Goal: Feedback & Contribution: Contribute content

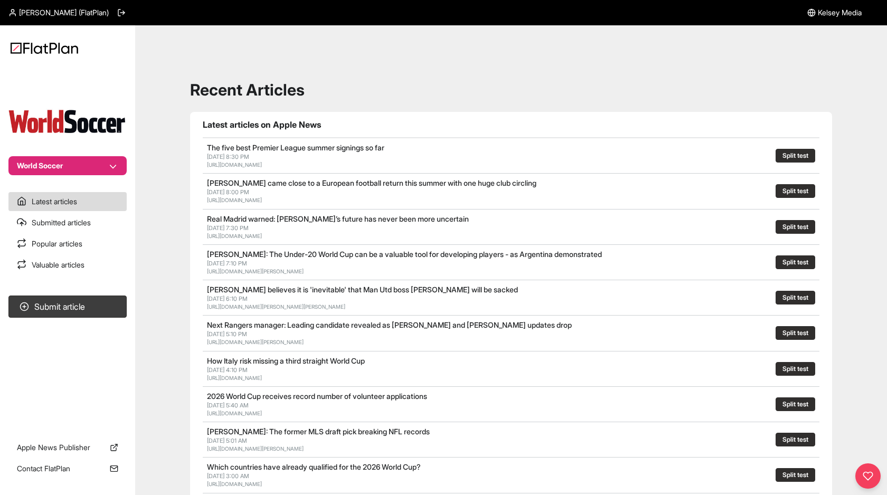
click at [117, 164] on button "World Soccer" at bounding box center [67, 165] width 118 height 19
click at [164, 139] on div "World Soccer Latest articles Submitted articles Popular articles Valuable artic…" at bounding box center [443, 477] width 887 height 904
click at [848, 13] on span "Kelsey Media" at bounding box center [840, 12] width 44 height 11
click at [81, 12] on span "Peter Gao (FlatPlan)" at bounding box center [64, 12] width 90 height 11
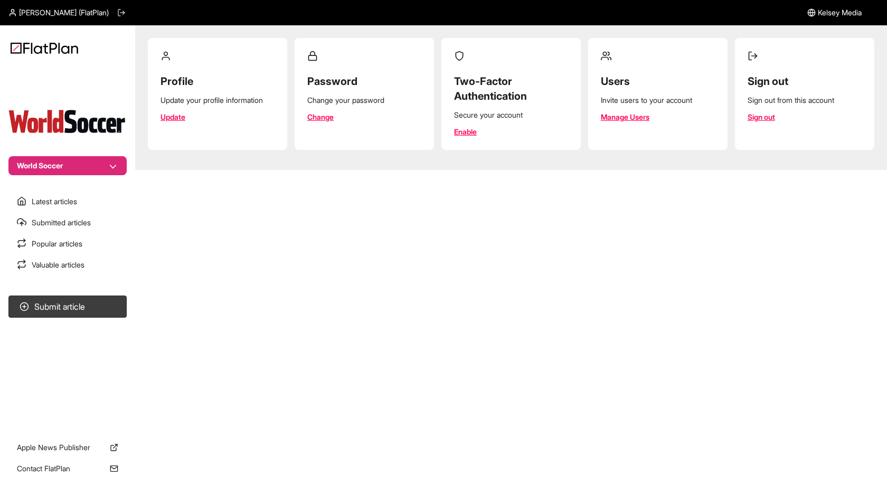
click at [117, 13] on icon at bounding box center [121, 12] width 8 height 8
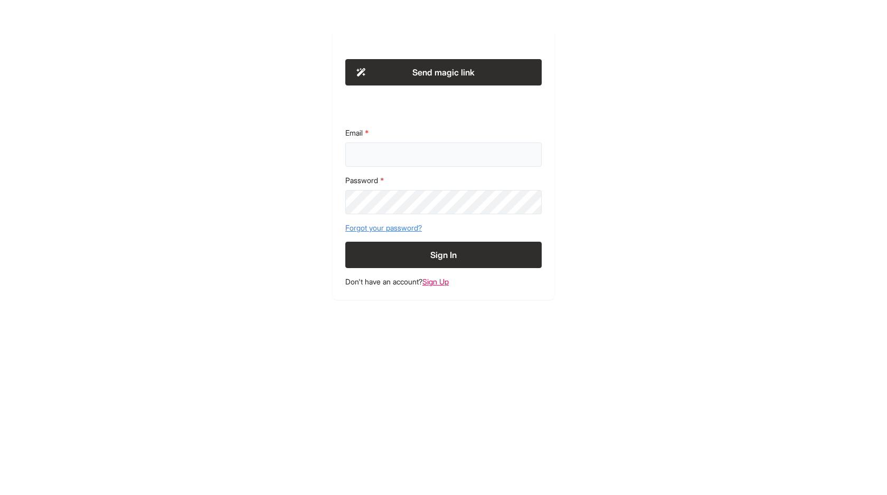
click at [376, 158] on input "Email" at bounding box center [443, 155] width 197 height 24
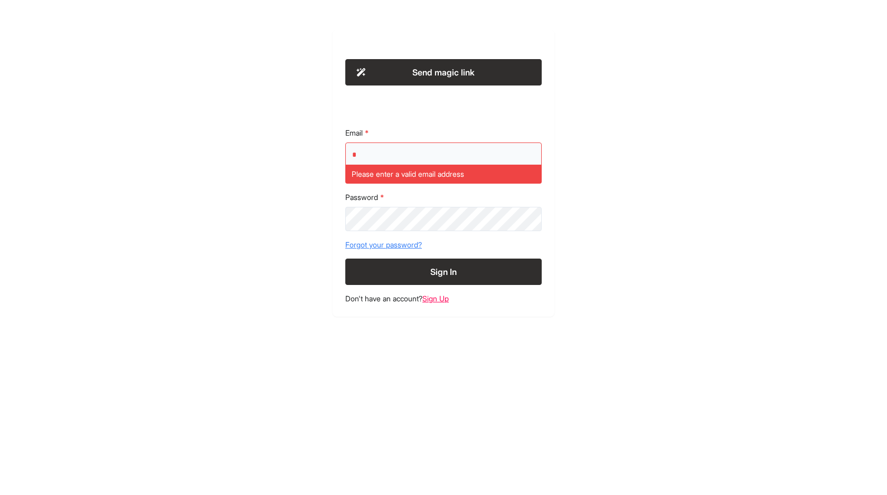
paste input "**********"
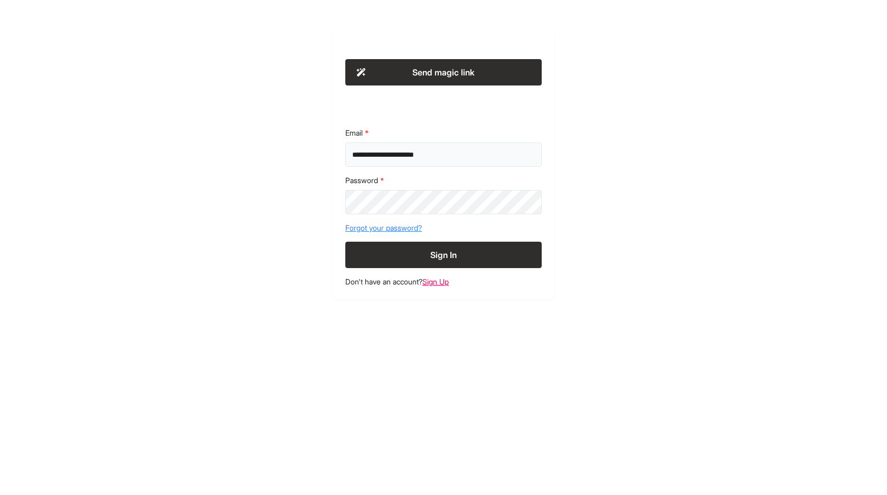
type input "**********"
click at [283, 207] on div "**********" at bounding box center [443, 165] width 541 height 270
click at [405, 254] on button "Sign In" at bounding box center [443, 255] width 197 height 26
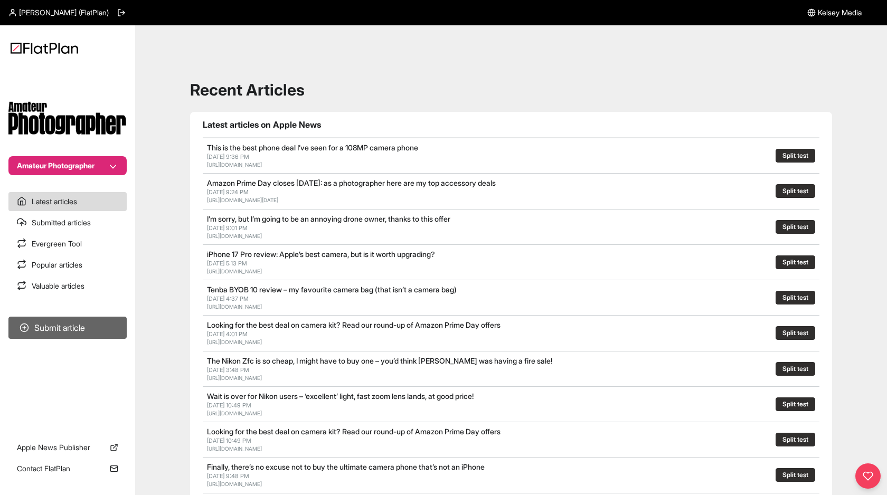
click at [62, 332] on button "Submit article" at bounding box center [67, 328] width 118 height 22
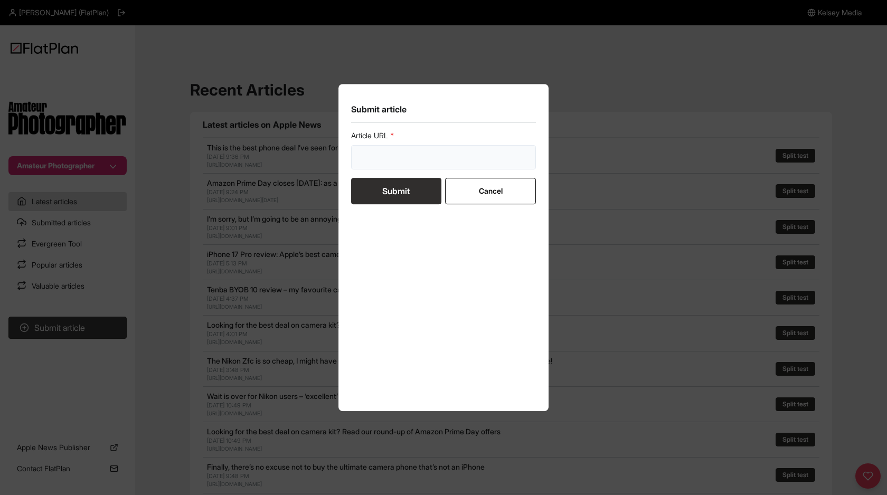
click at [396, 152] on input "url" at bounding box center [443, 157] width 185 height 24
type input "asd"
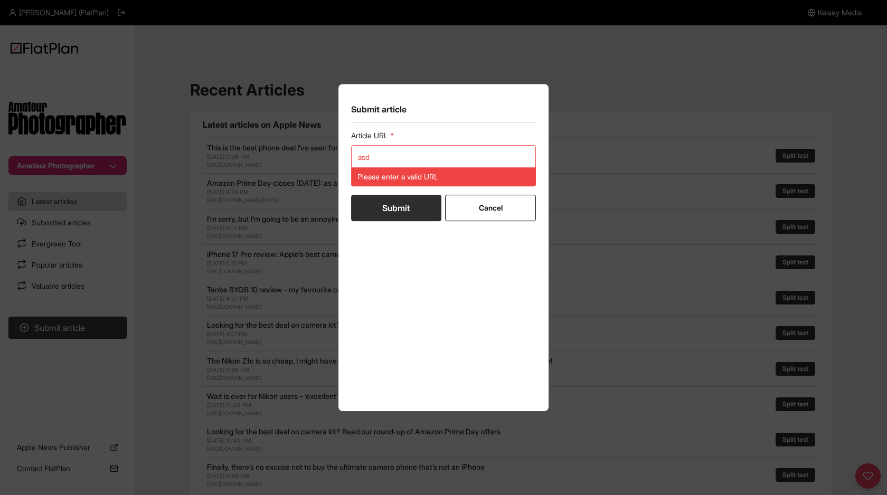
click at [418, 188] on form "Article URL asd Please enter a valid URL Submit Cancel" at bounding box center [443, 175] width 185 height 91
click at [408, 157] on input "asd" at bounding box center [443, 157] width 185 height 24
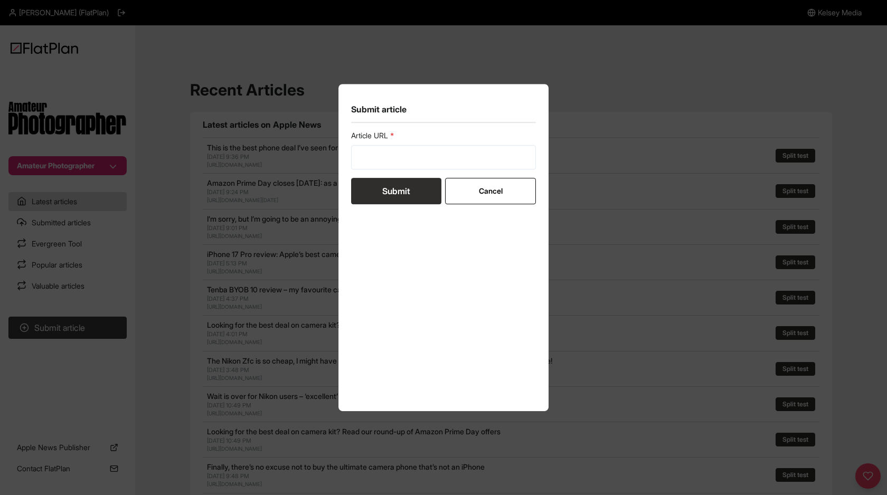
click at [154, 242] on div "Submit article Article URL Submit Cancel" at bounding box center [443, 247] width 887 height 495
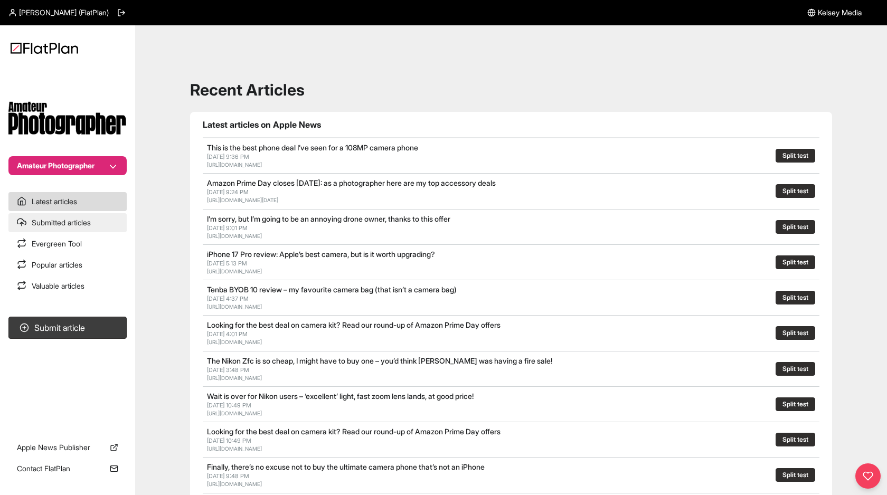
click at [94, 224] on link "Submitted articles" at bounding box center [67, 222] width 118 height 19
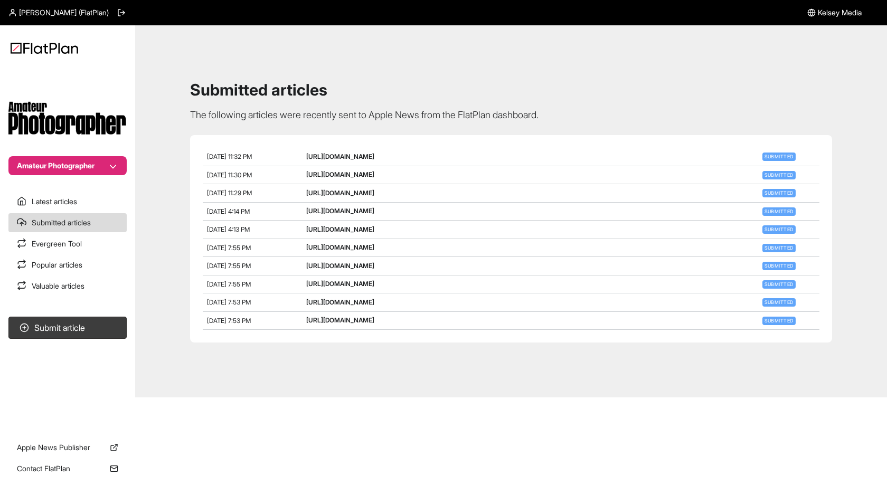
click at [118, 166] on button "Amateur Photographer" at bounding box center [67, 165] width 118 height 19
click at [86, 237] on button "World Soccer" at bounding box center [74, 242] width 92 height 19
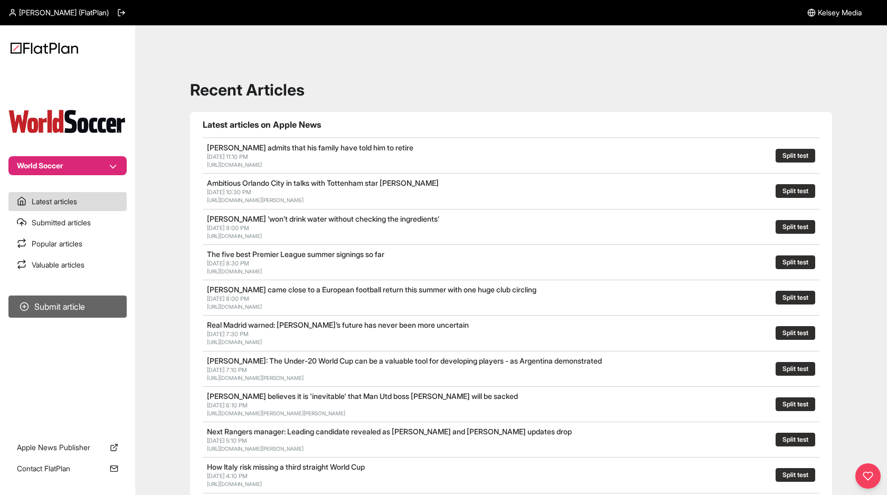
click at [91, 304] on button "Submit article" at bounding box center [67, 307] width 118 height 22
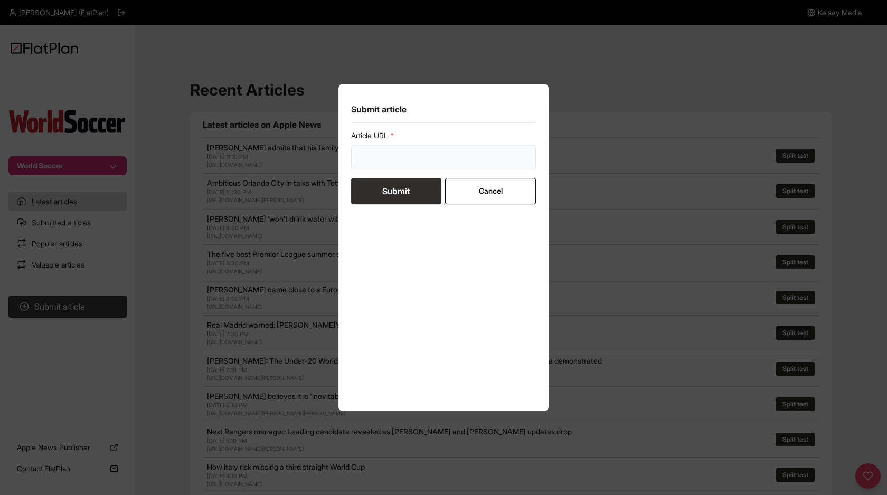
click at [399, 154] on input "url" at bounding box center [443, 157] width 185 height 24
type input "asd"
click at [393, 190] on form "Article URL asd Submit Cancel" at bounding box center [443, 167] width 185 height 74
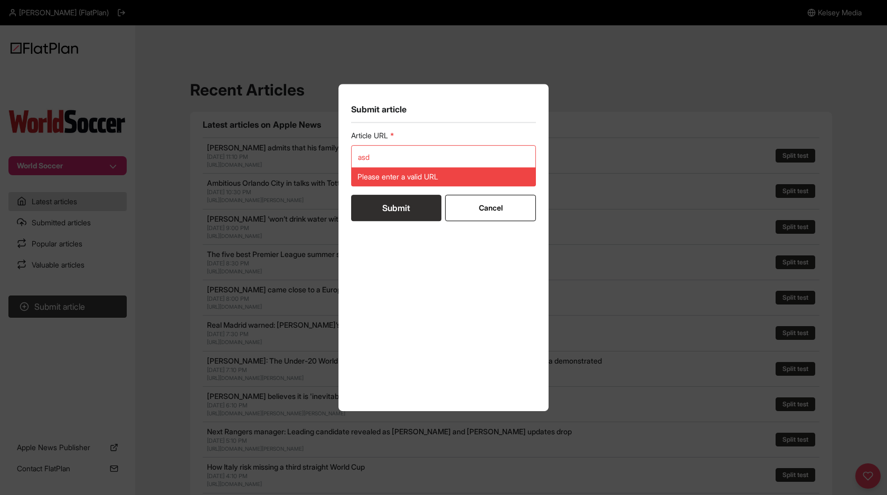
click at [136, 234] on div "Submit article Article URL asd Please enter a valid URL Submit Cancel" at bounding box center [443, 247] width 887 height 495
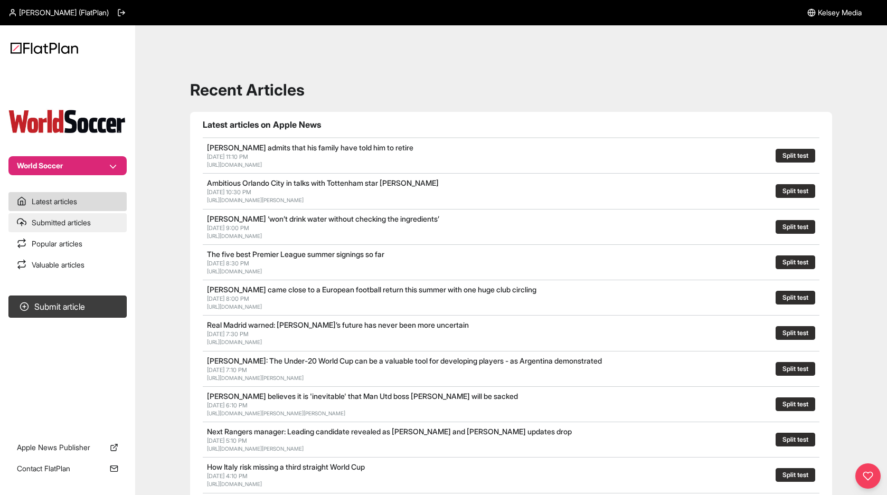
click at [102, 228] on link "Submitted articles" at bounding box center [67, 222] width 118 height 19
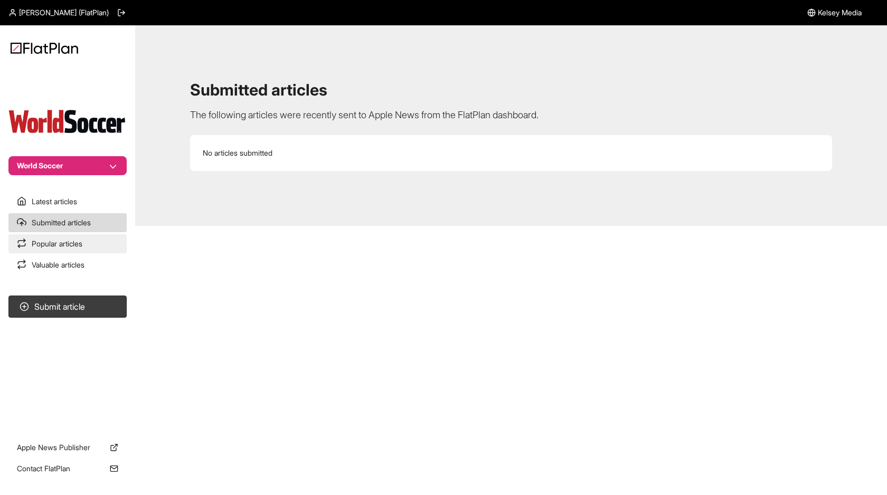
click at [83, 248] on link "Popular articles" at bounding box center [67, 244] width 118 height 19
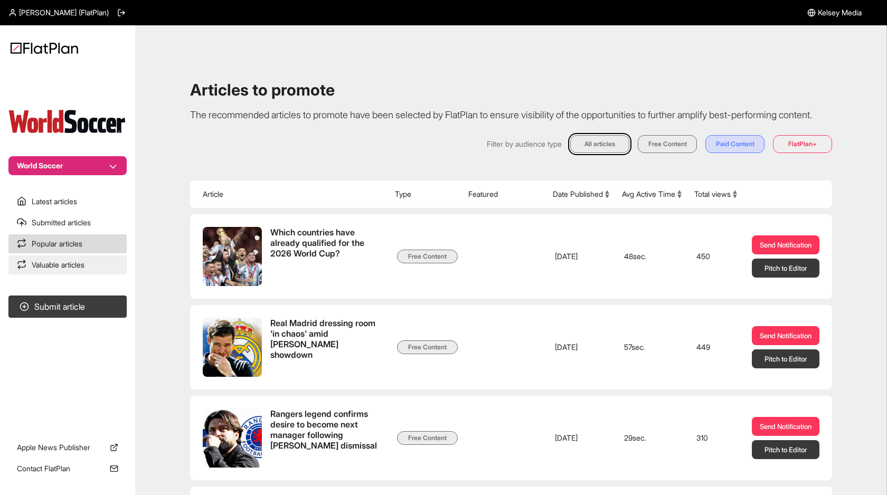
click at [85, 263] on link "Valuable articles" at bounding box center [67, 265] width 118 height 19
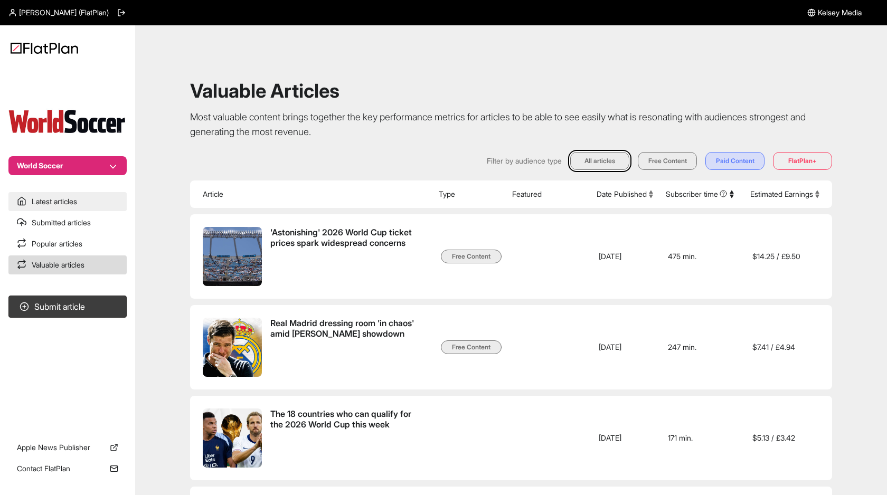
click at [85, 208] on link "Latest articles" at bounding box center [67, 201] width 118 height 19
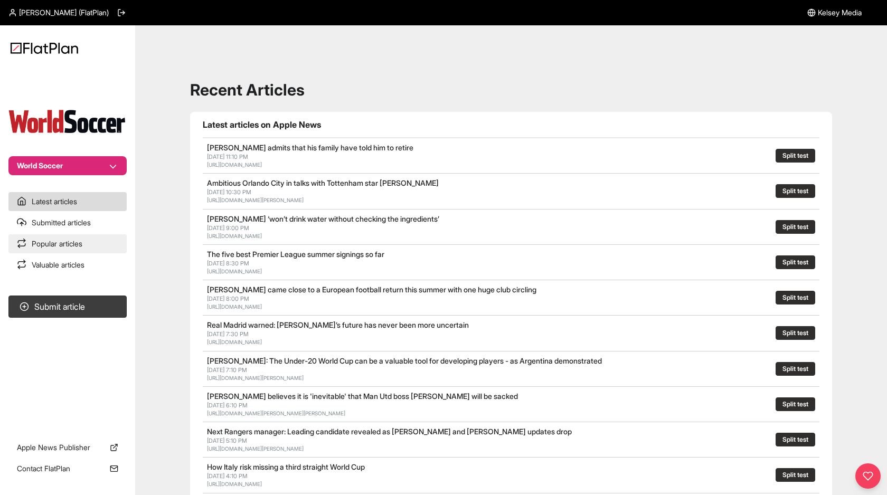
click at [78, 247] on link "Popular articles" at bounding box center [67, 244] width 118 height 19
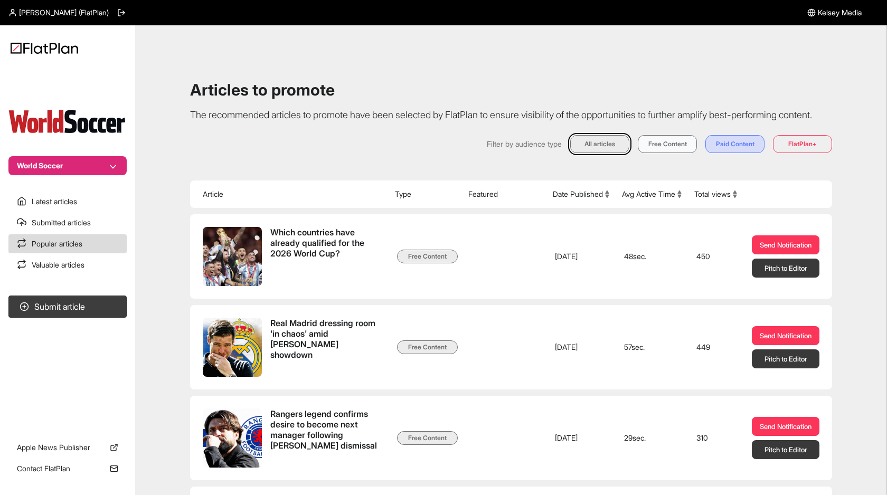
click at [664, 153] on button "Free Content" at bounding box center [667, 144] width 59 height 18
click at [719, 153] on button "Paid Content" at bounding box center [735, 144] width 59 height 18
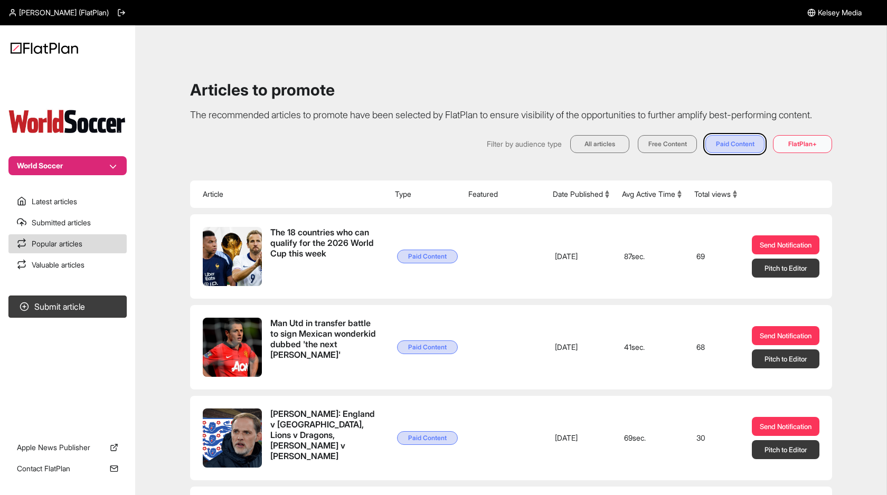
click at [788, 153] on button "FlatPlan+" at bounding box center [802, 144] width 59 height 18
click at [752, 153] on button "Paid Content" at bounding box center [735, 144] width 59 height 18
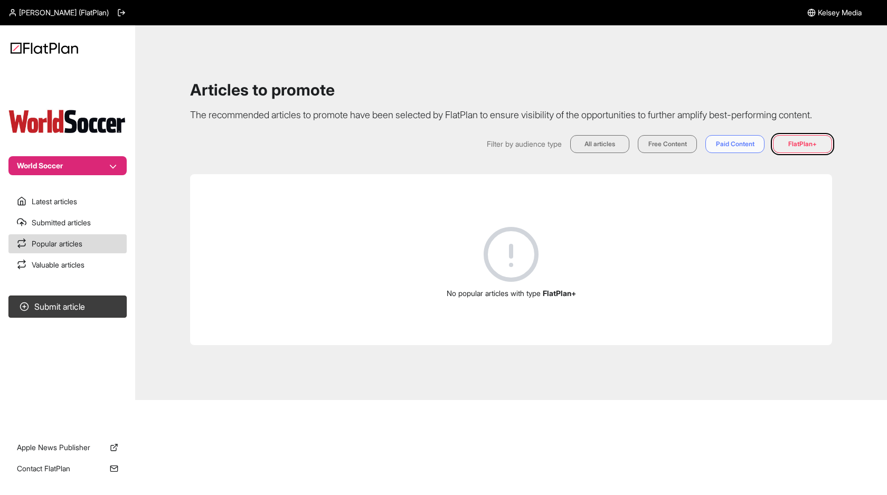
click at [747, 153] on button "Paid Content" at bounding box center [735, 144] width 59 height 18
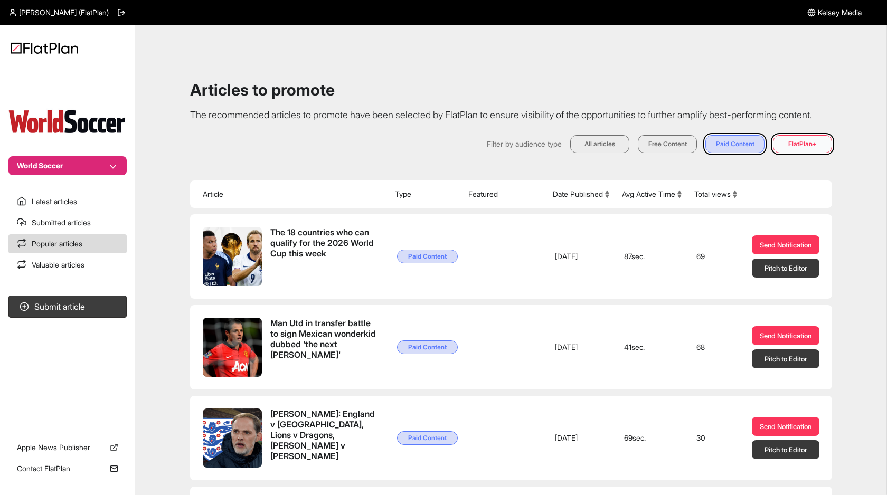
click at [787, 153] on button "FlatPlan+" at bounding box center [802, 144] width 59 height 18
click at [678, 153] on button "Free Content" at bounding box center [667, 144] width 59 height 18
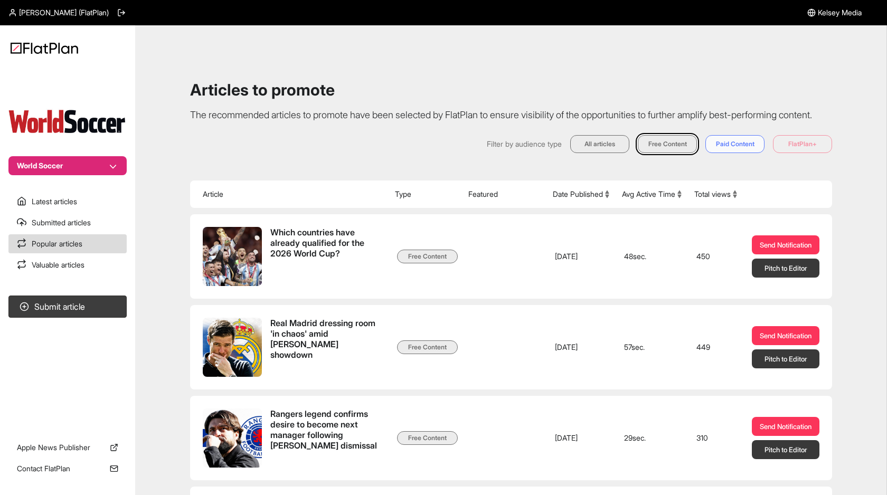
click at [733, 153] on button "Paid Content" at bounding box center [735, 144] width 59 height 18
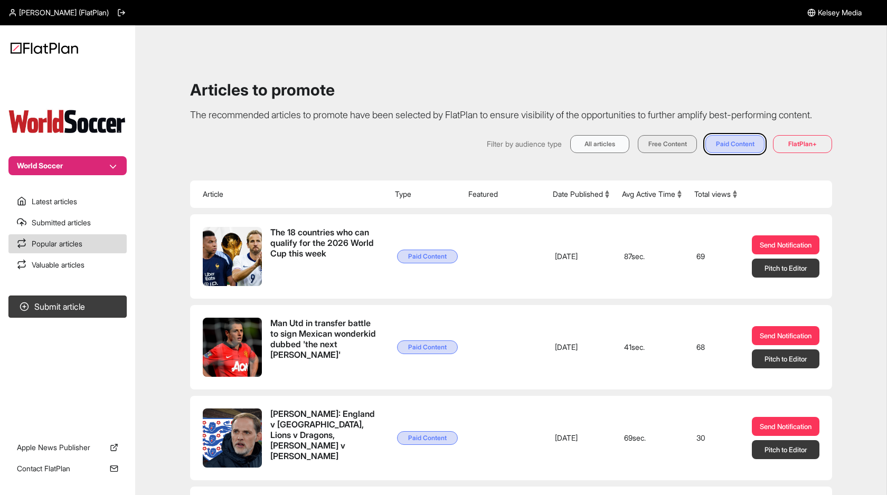
click at [614, 153] on button "All articles" at bounding box center [599, 144] width 59 height 18
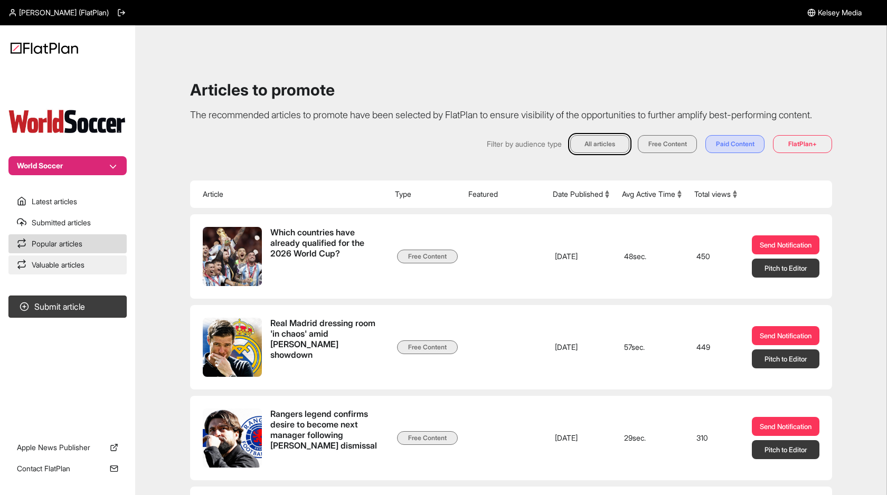
click at [68, 266] on link "Valuable articles" at bounding box center [67, 265] width 118 height 19
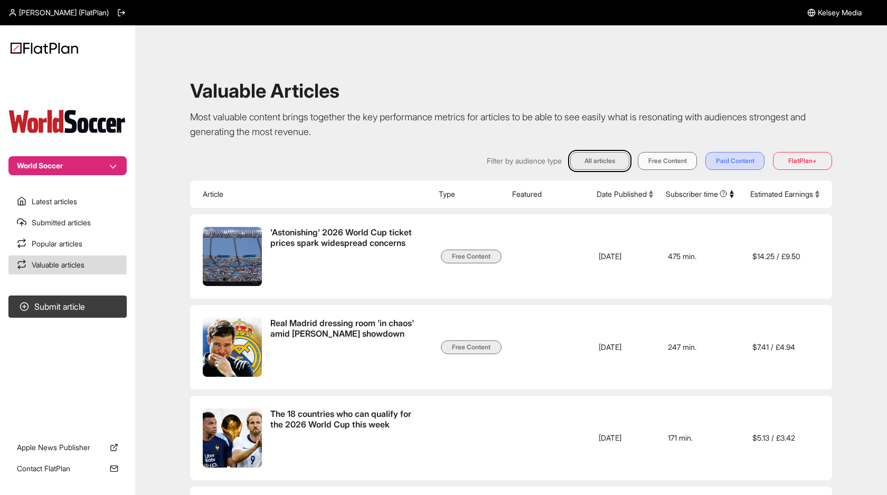
click at [669, 163] on button "Free Content" at bounding box center [667, 161] width 59 height 18
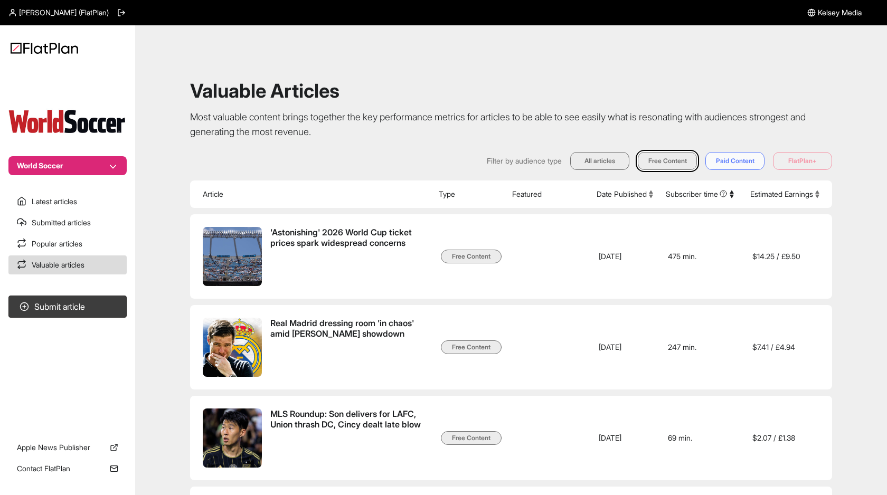
click at [732, 155] on button "Paid Content" at bounding box center [735, 161] width 59 height 18
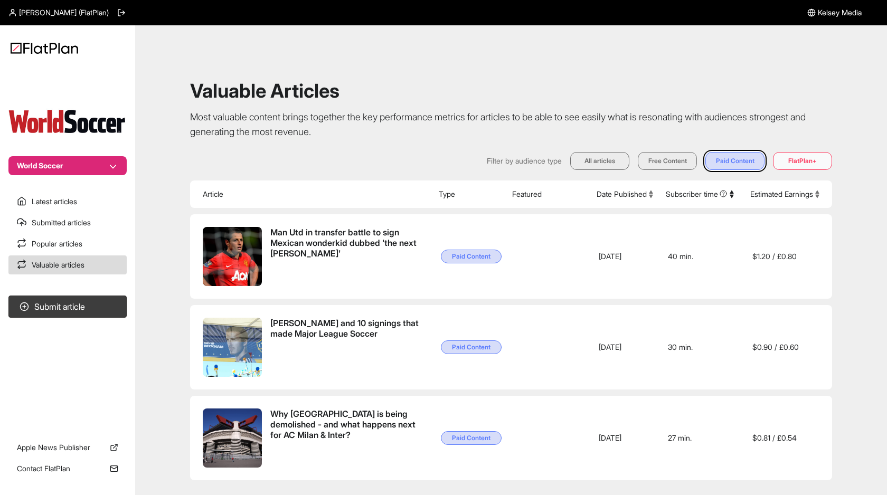
click at [794, 157] on button "FlatPlan+" at bounding box center [802, 161] width 59 height 18
click at [749, 161] on button "Paid Content" at bounding box center [735, 161] width 59 height 18
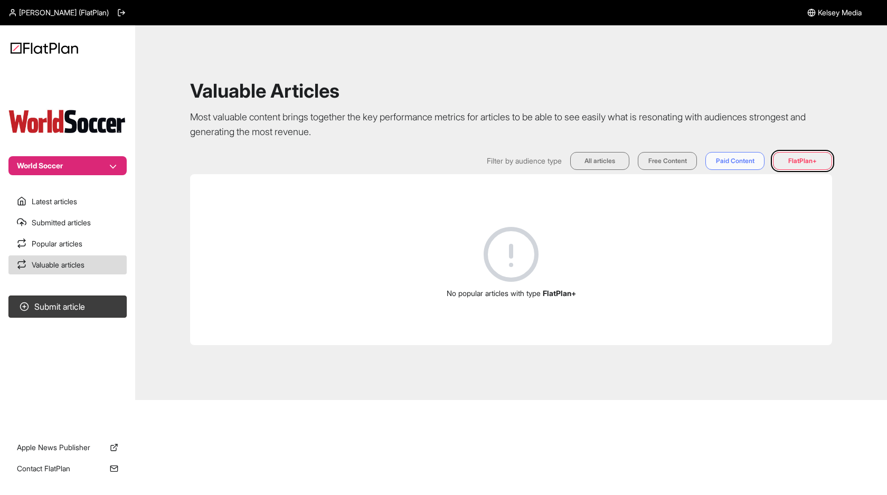
click at [749, 161] on button "Paid Content" at bounding box center [735, 161] width 59 height 18
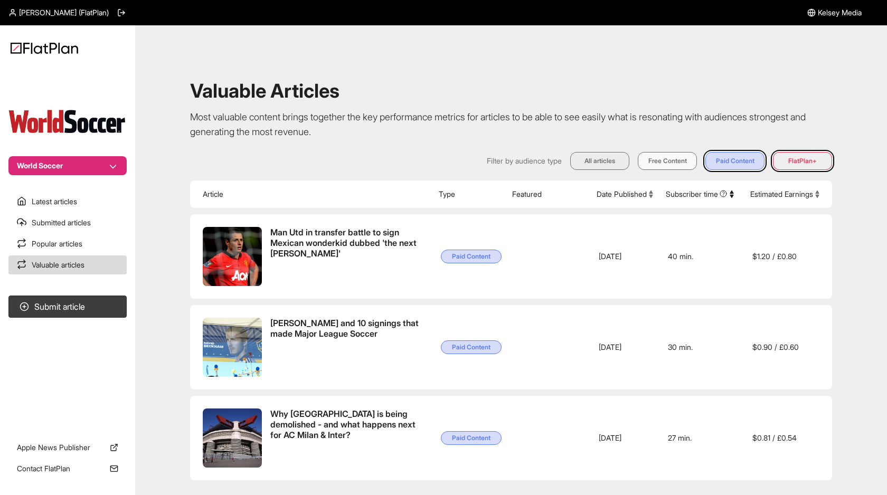
click at [677, 157] on button "Free Content" at bounding box center [667, 161] width 59 height 18
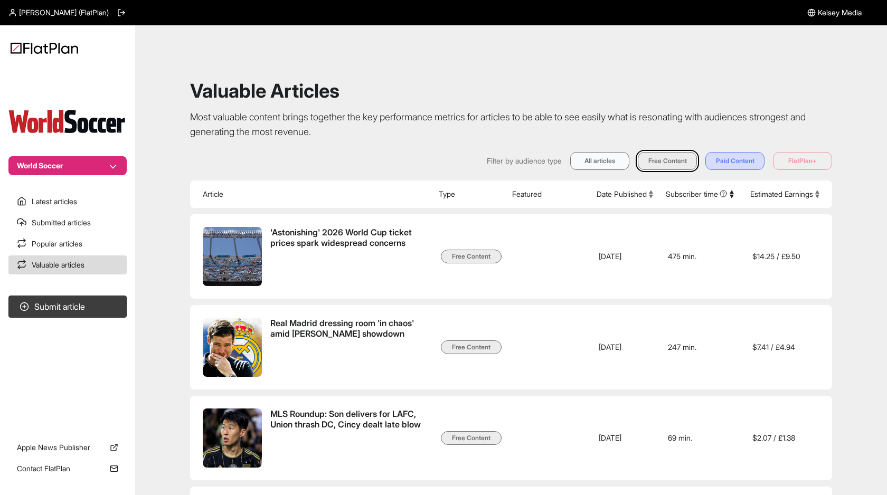
click at [589, 161] on button "All articles" at bounding box center [599, 161] width 59 height 18
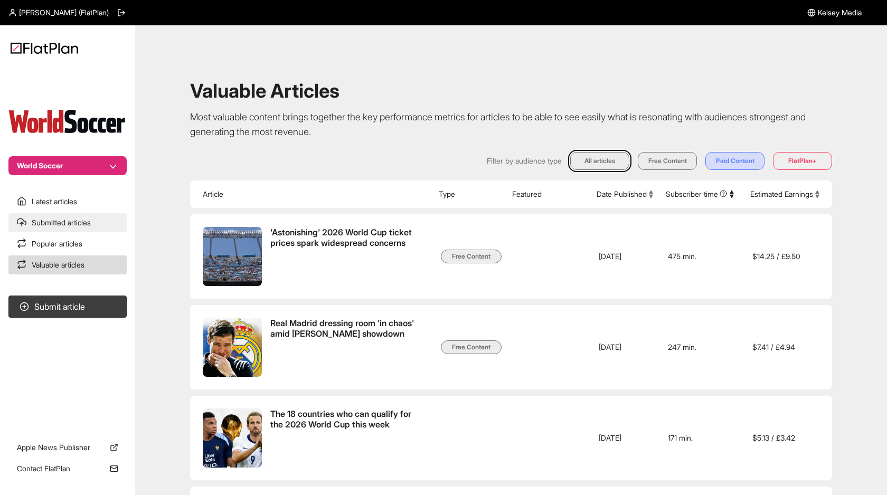
click at [83, 225] on link "Submitted articles" at bounding box center [67, 222] width 118 height 19
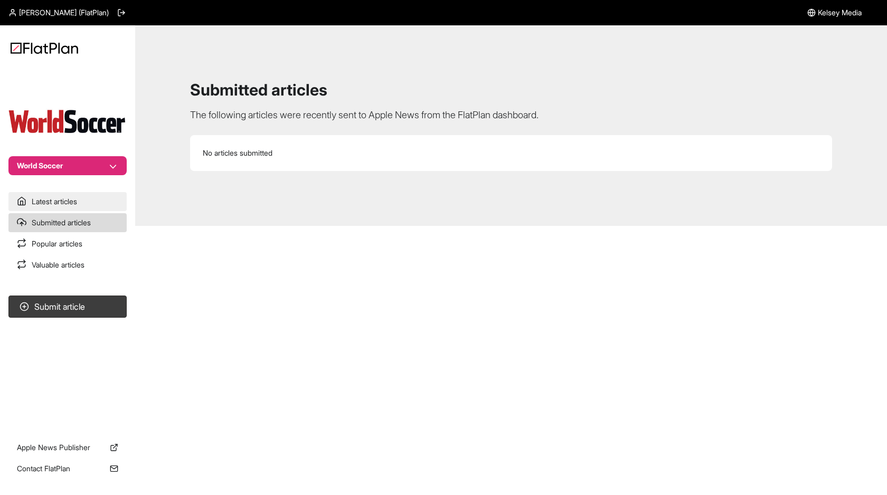
click at [90, 207] on link "Latest articles" at bounding box center [67, 201] width 118 height 19
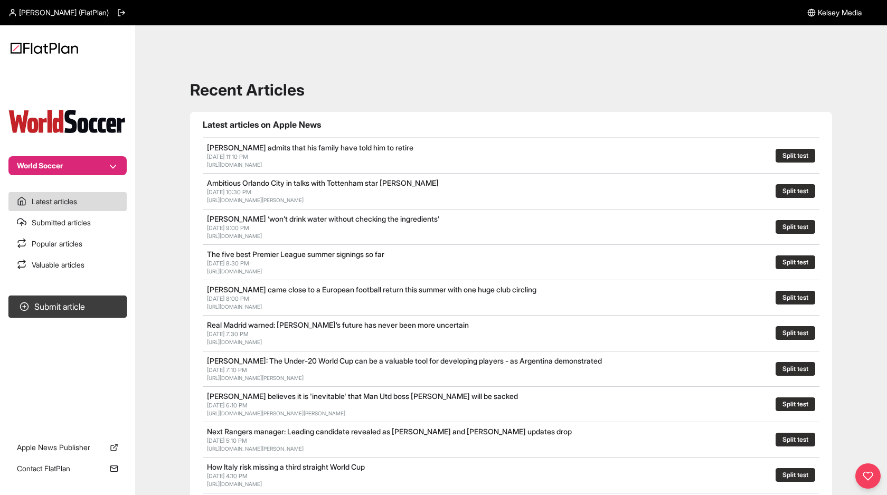
click at [116, 165] on button "World Soccer" at bounding box center [67, 165] width 118 height 19
click at [123, 36] on nav "World Soccer Latest articles Submitted articles Popular articles Valuable artic…" at bounding box center [67, 247] width 135 height 495
